Goal: Find specific page/section: Find specific page/section

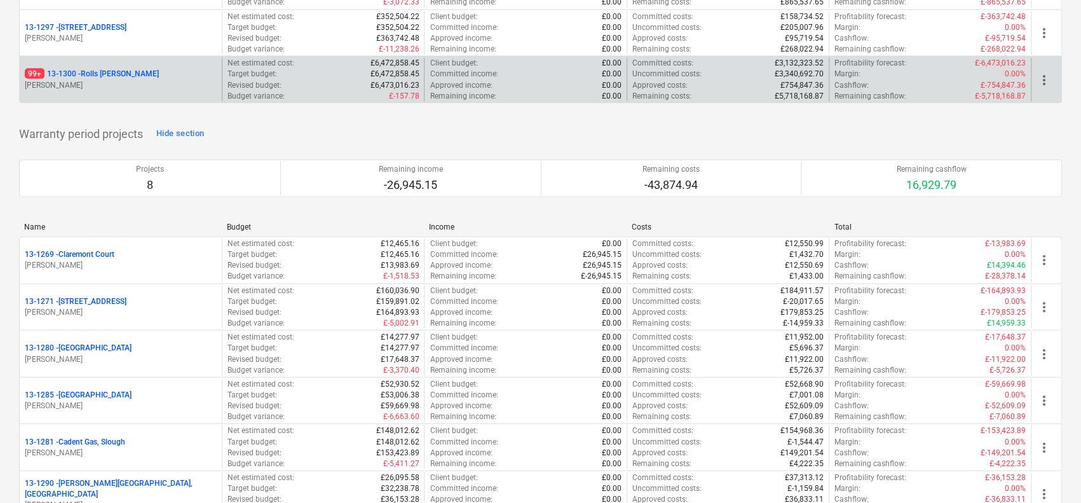
scroll to position [1779, 0]
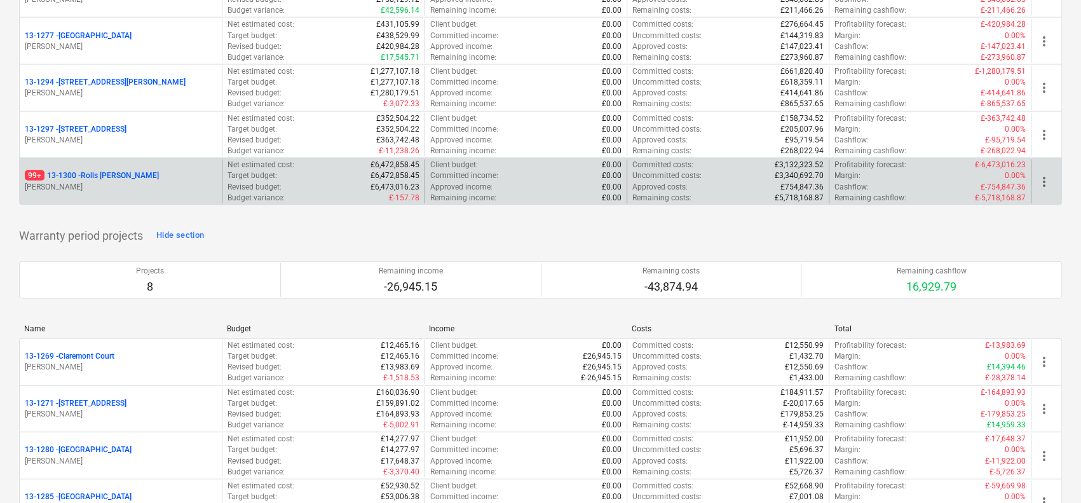
click at [158, 170] on p "99+ 13-1300 - Rolls [PERSON_NAME]" at bounding box center [92, 175] width 134 height 11
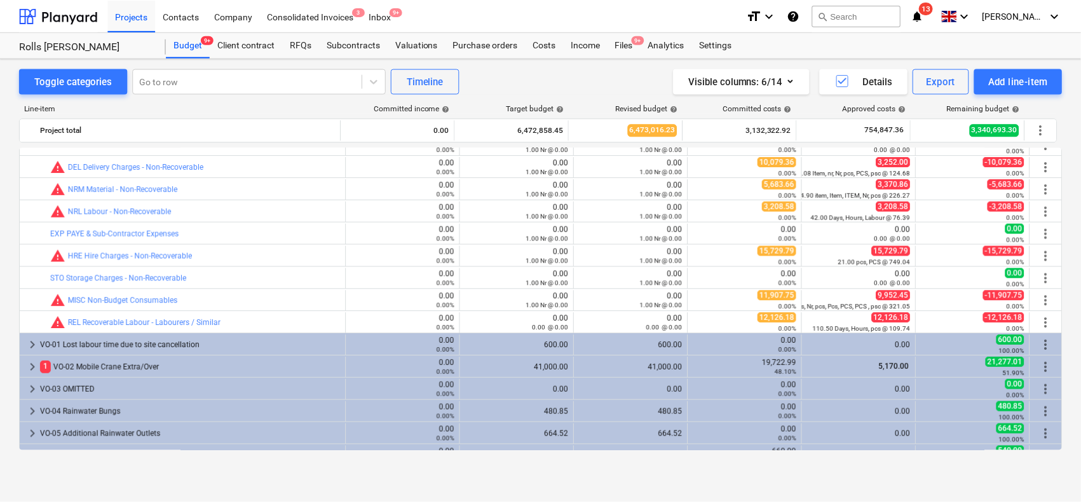
scroll to position [505, 0]
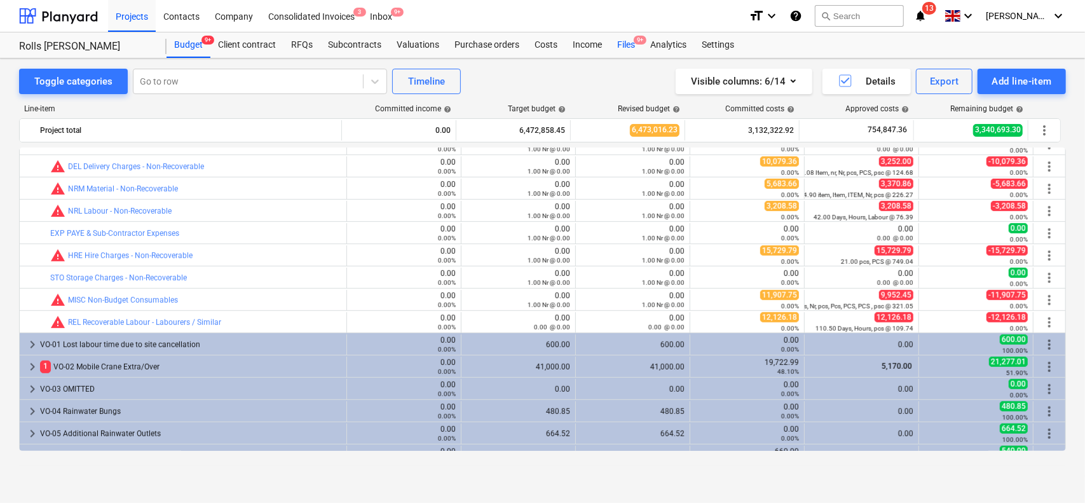
click at [625, 44] on div "Files 9+" at bounding box center [625, 44] width 33 height 25
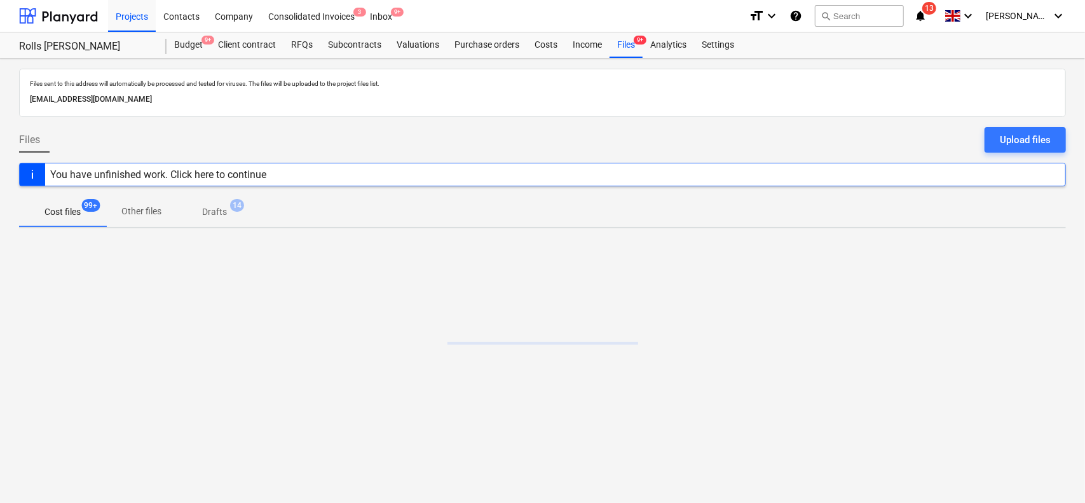
click at [369, 81] on p "Files sent to this address will automatically be processed and tested for virus…" at bounding box center [542, 83] width 1025 height 8
click at [543, 332] on div "Files sent to this address will automatically be processed and tested for virus…" at bounding box center [542, 280] width 1085 height 444
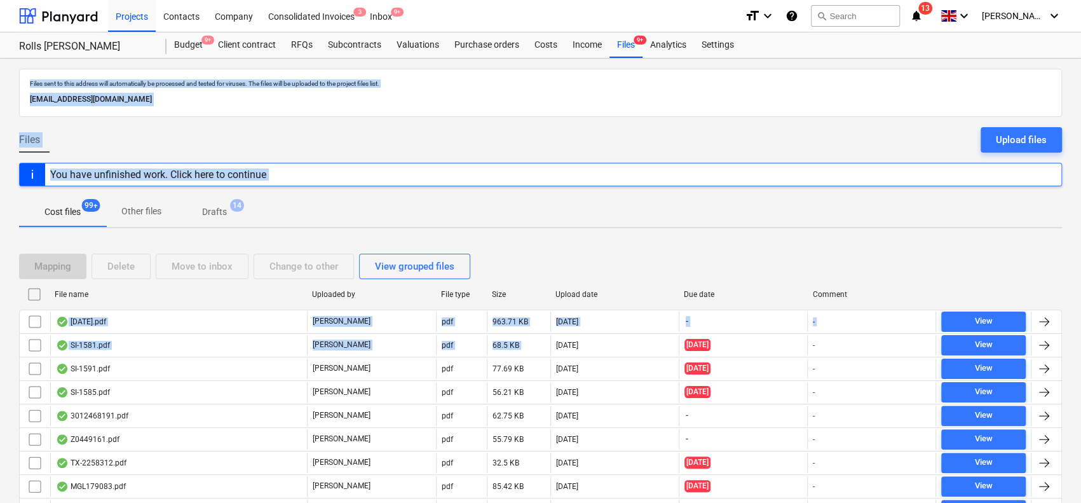
click at [362, 81] on p "Files sent to this address will automatically be processed and tested for virus…" at bounding box center [540, 83] width 1021 height 8
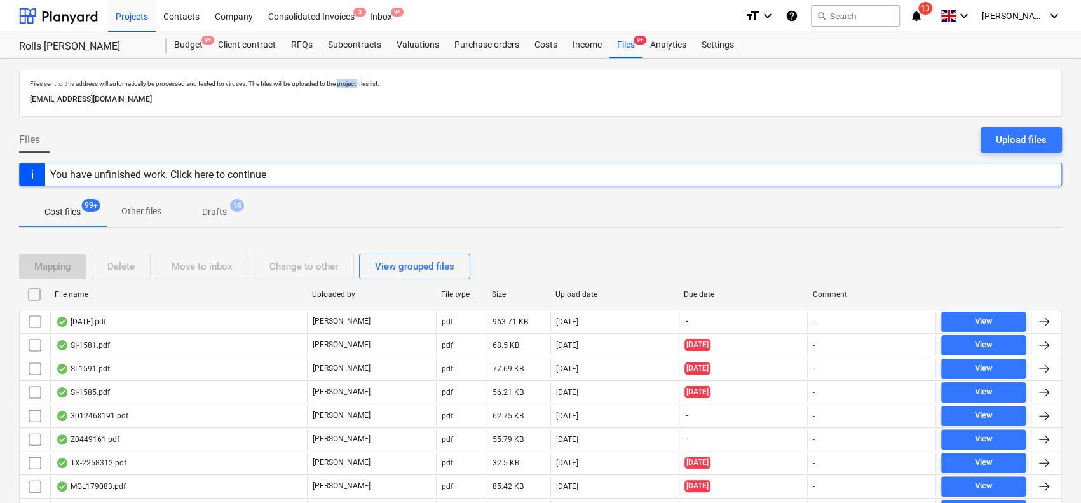
click at [362, 81] on p "Files sent to this address will automatically be processed and tested for virus…" at bounding box center [540, 83] width 1021 height 8
click at [364, 107] on div "[EMAIL_ADDRESS][DOMAIN_NAME]" at bounding box center [540, 99] width 1026 height 18
click at [620, 128] on div "Files Upload files" at bounding box center [540, 145] width 1043 height 36
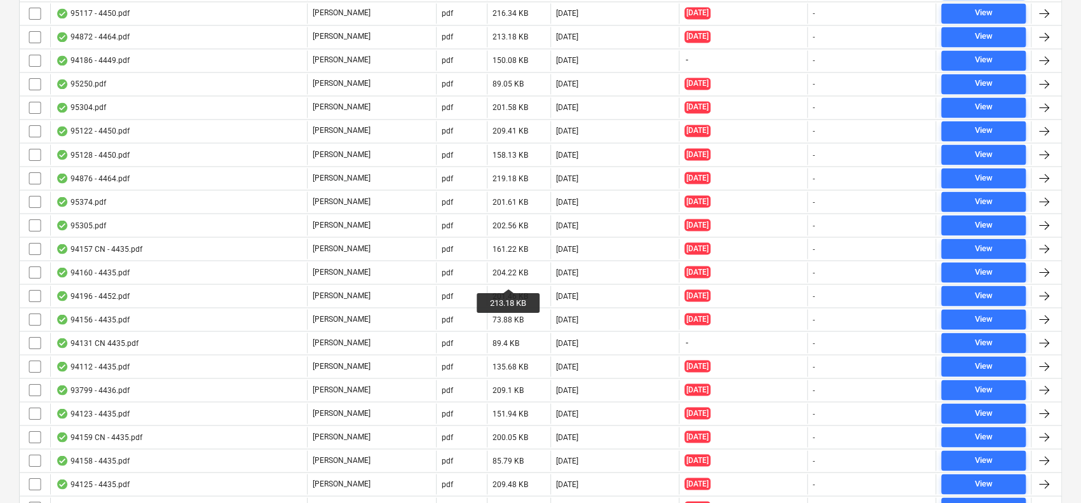
scroll to position [4932, 0]
